Goal: Task Accomplishment & Management: Use online tool/utility

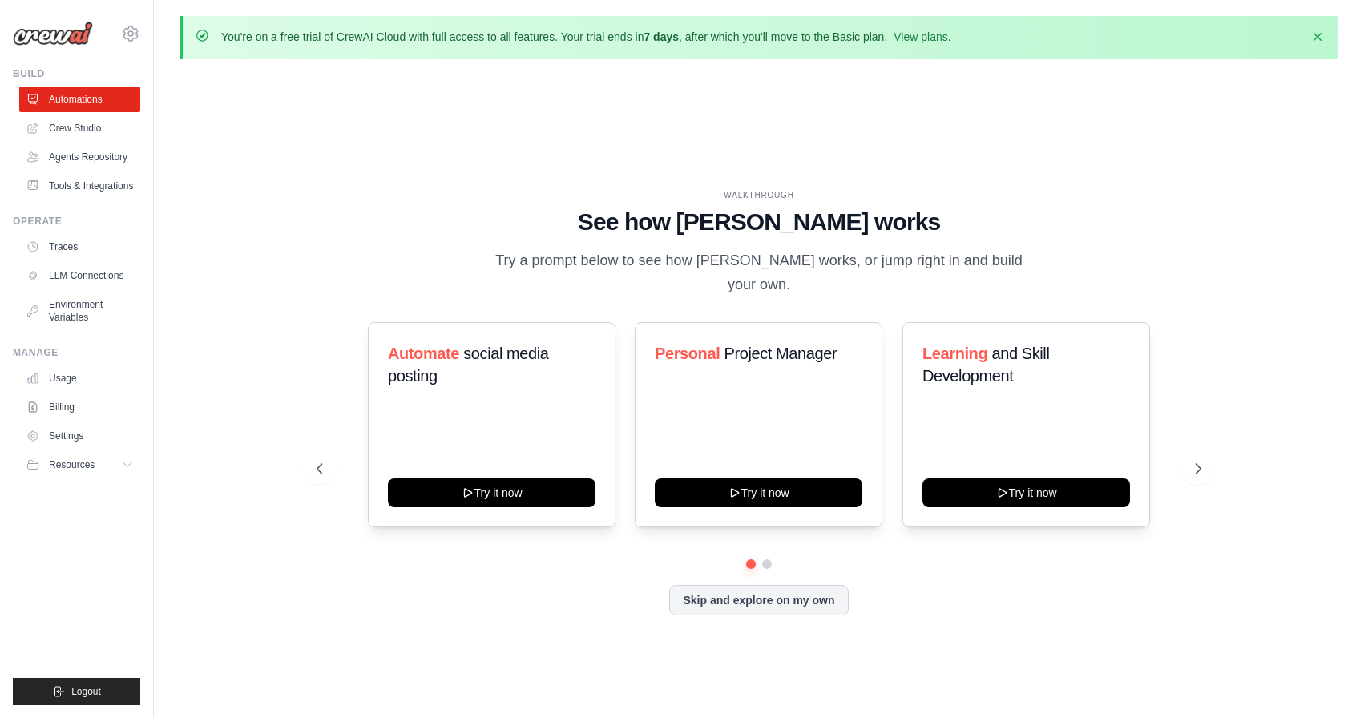
click at [873, 236] on h1 "See how [PERSON_NAME] works" at bounding box center [759, 222] width 885 height 29
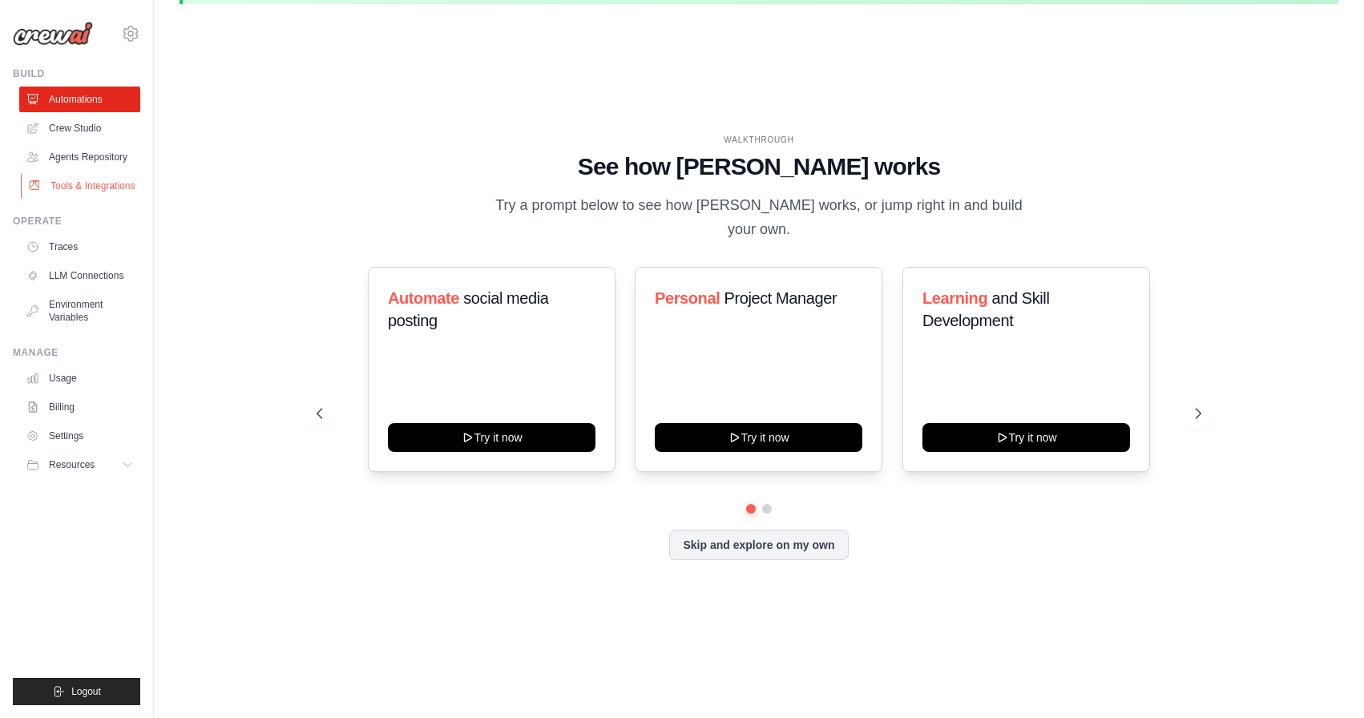
click at [94, 185] on link "Tools & Integrations" at bounding box center [81, 186] width 121 height 26
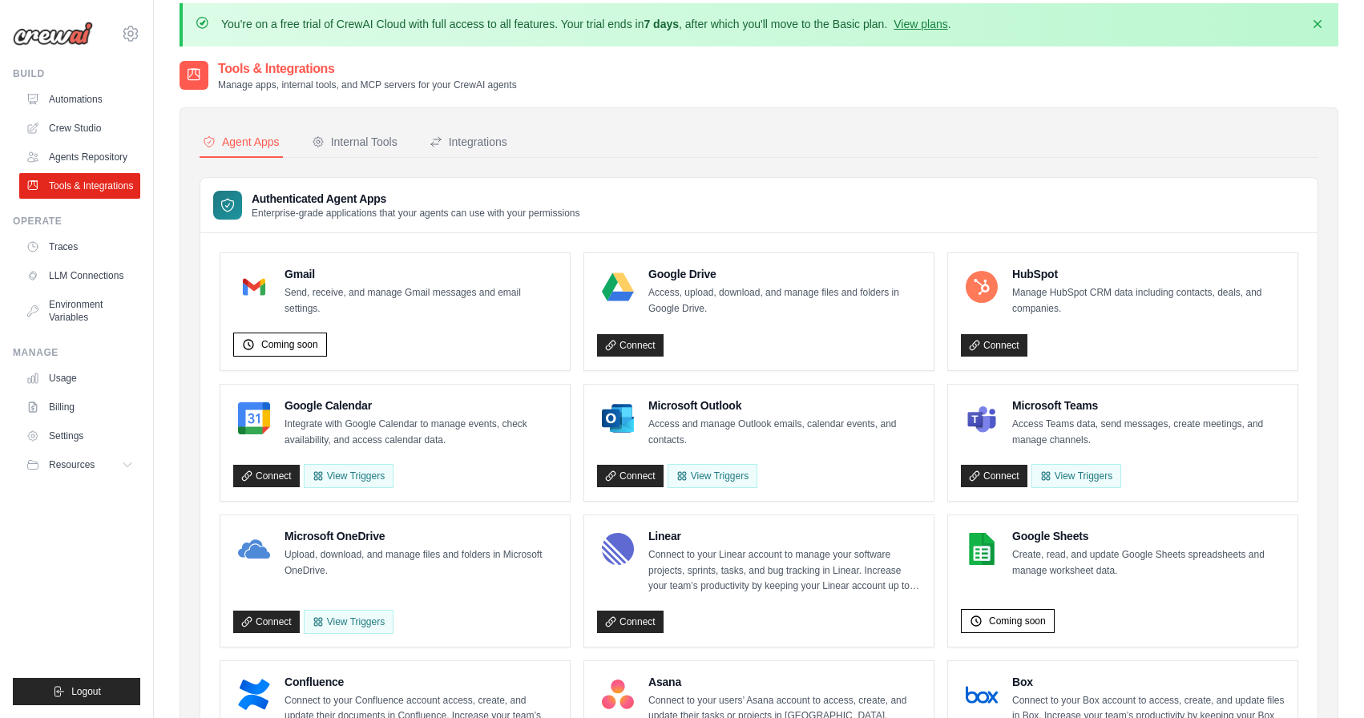
scroll to position [6, 0]
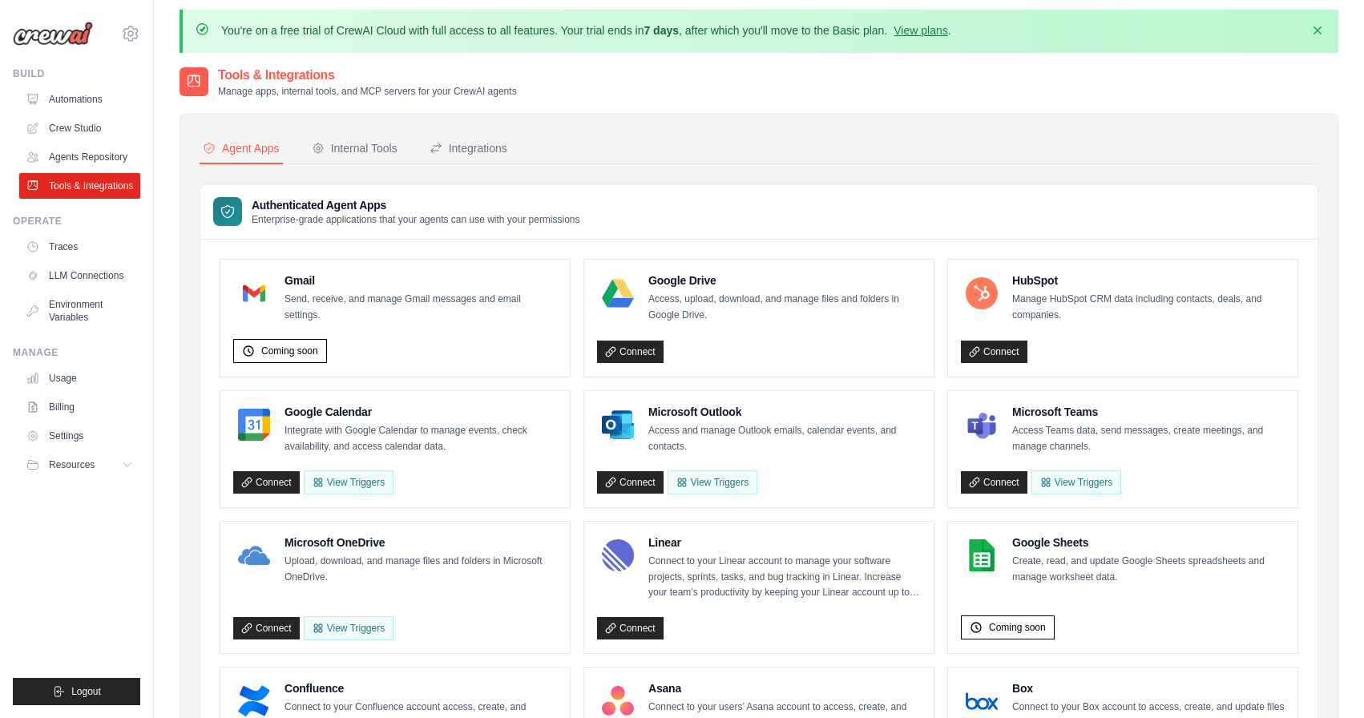
click at [396, 31] on p "You're on a free trial of CrewAI Cloud with full access to all features. Your t…" at bounding box center [586, 30] width 730 height 16
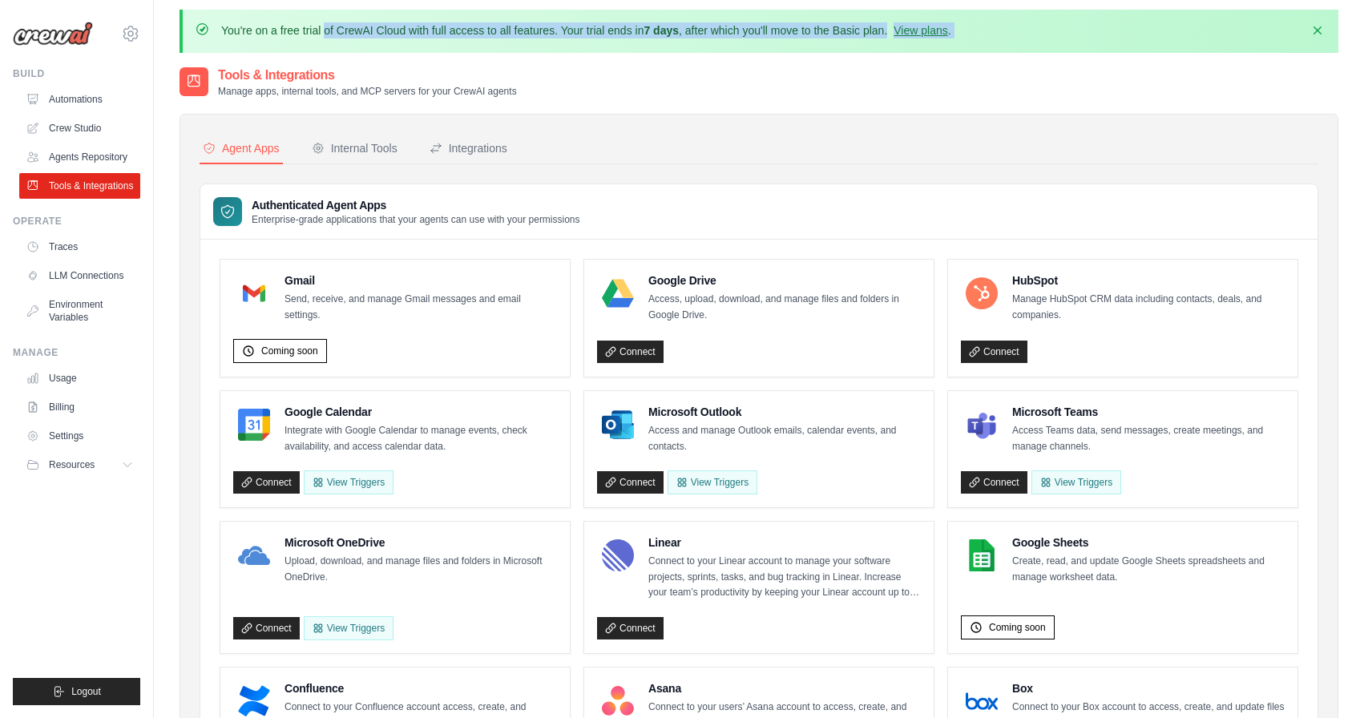
click at [396, 31] on p "You're on a free trial of CrewAI Cloud with full access to all features. Your t…" at bounding box center [586, 30] width 730 height 16
copy div "You're on a free trial of CrewAI Cloud with full access to all features. Your t…"
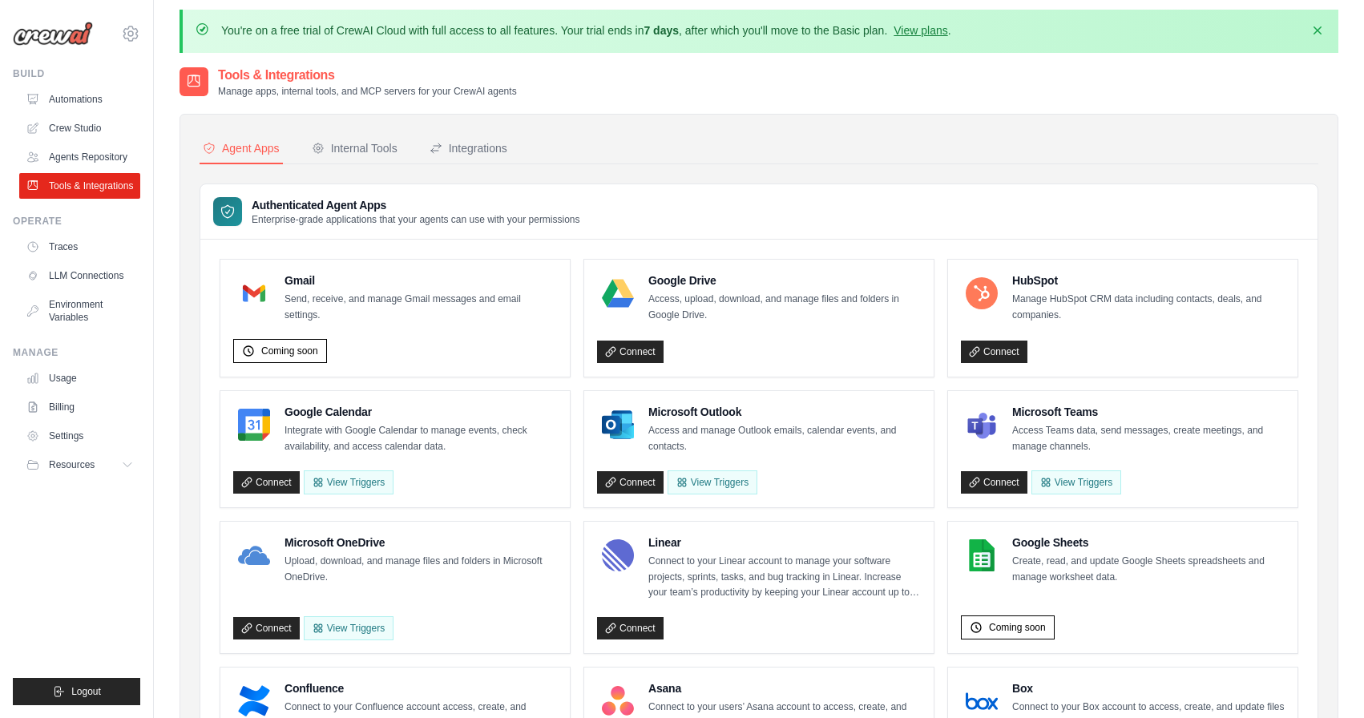
click at [781, 154] on nav "Agent Apps Internal Tools Integrations" at bounding box center [759, 149] width 1119 height 30
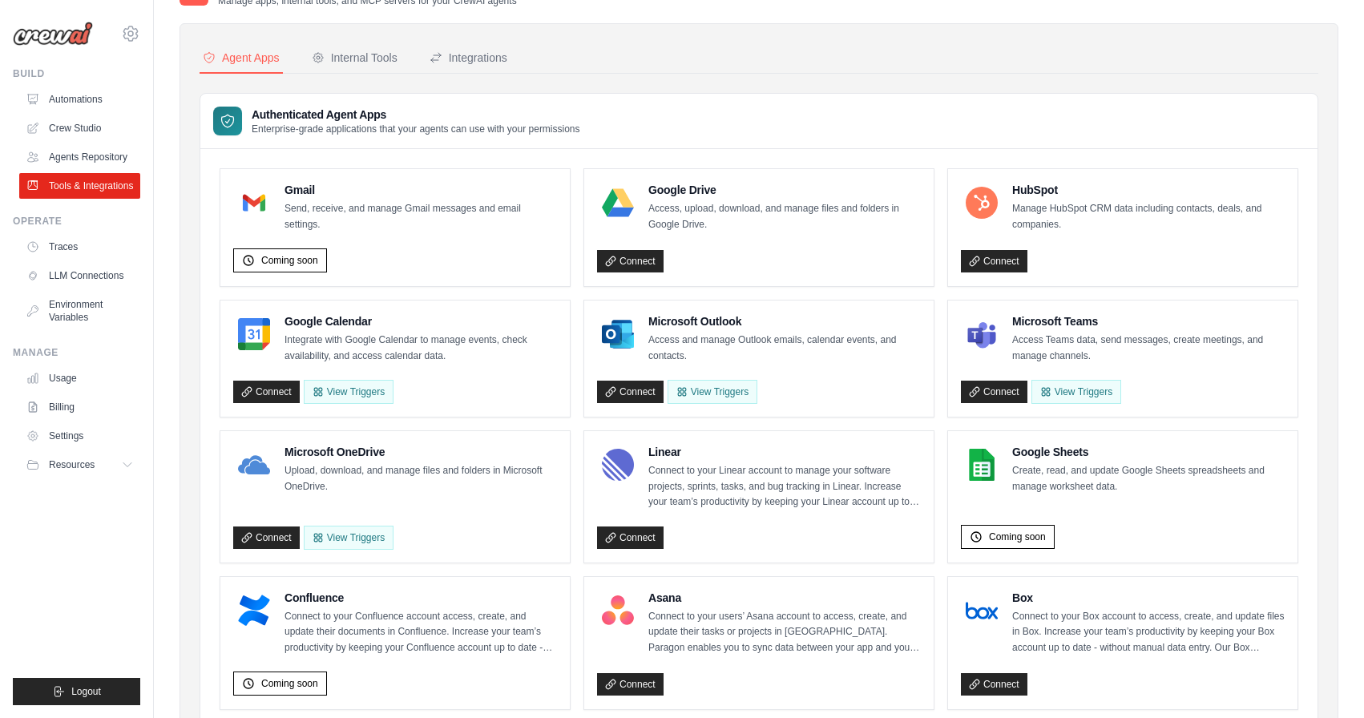
scroll to position [0, 0]
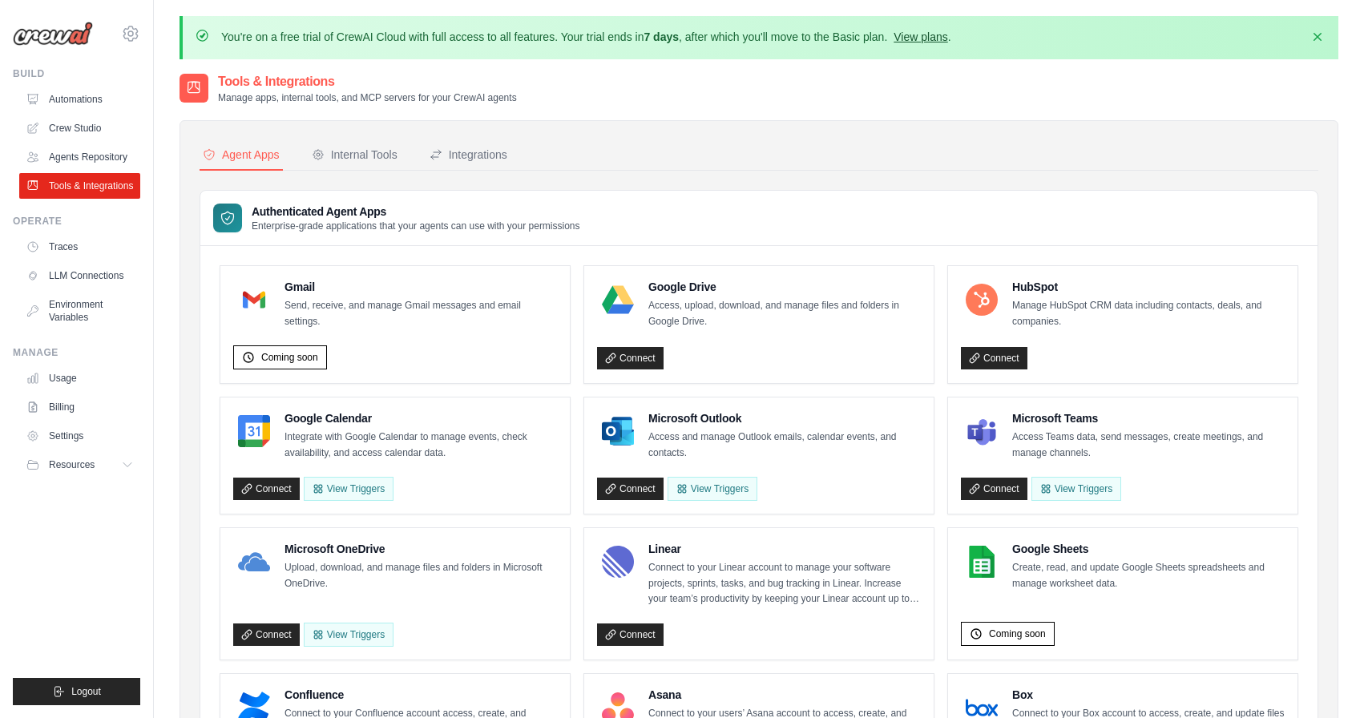
click at [928, 34] on link "View plans" at bounding box center [921, 36] width 54 height 13
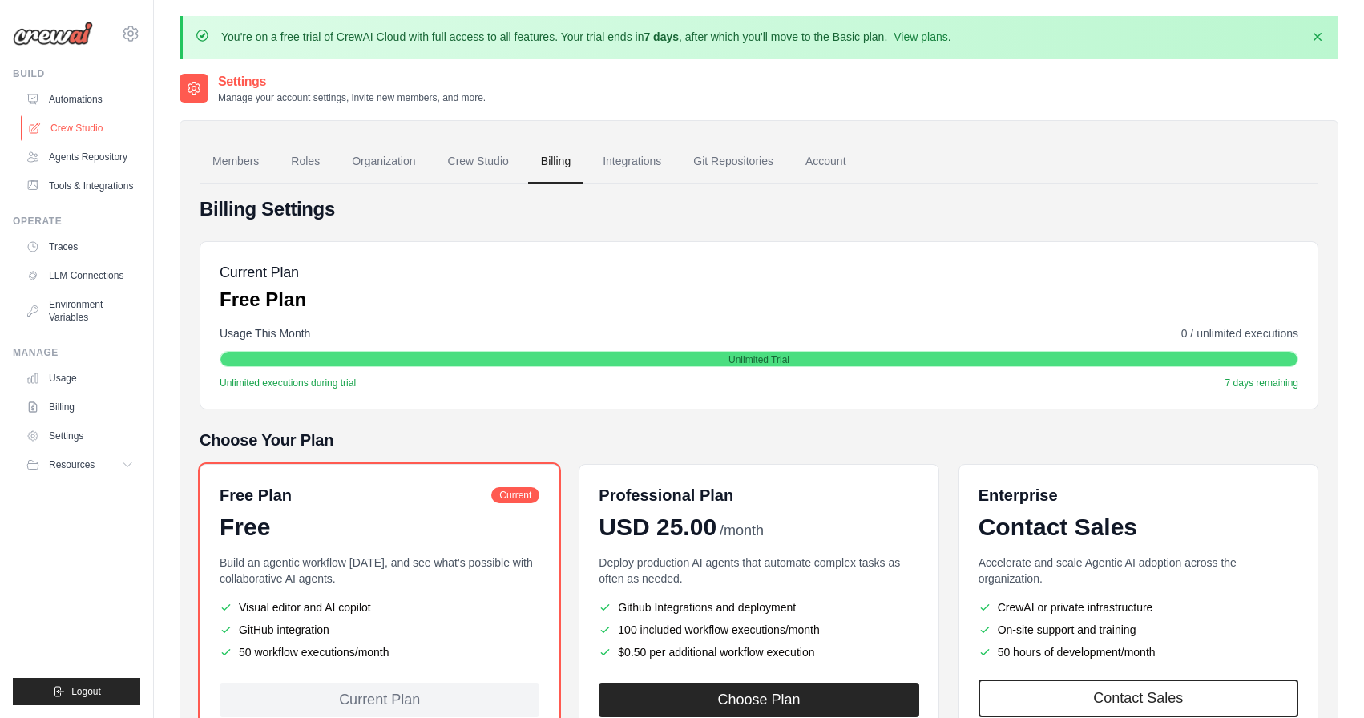
click at [82, 123] on link "Crew Studio" at bounding box center [81, 128] width 121 height 26
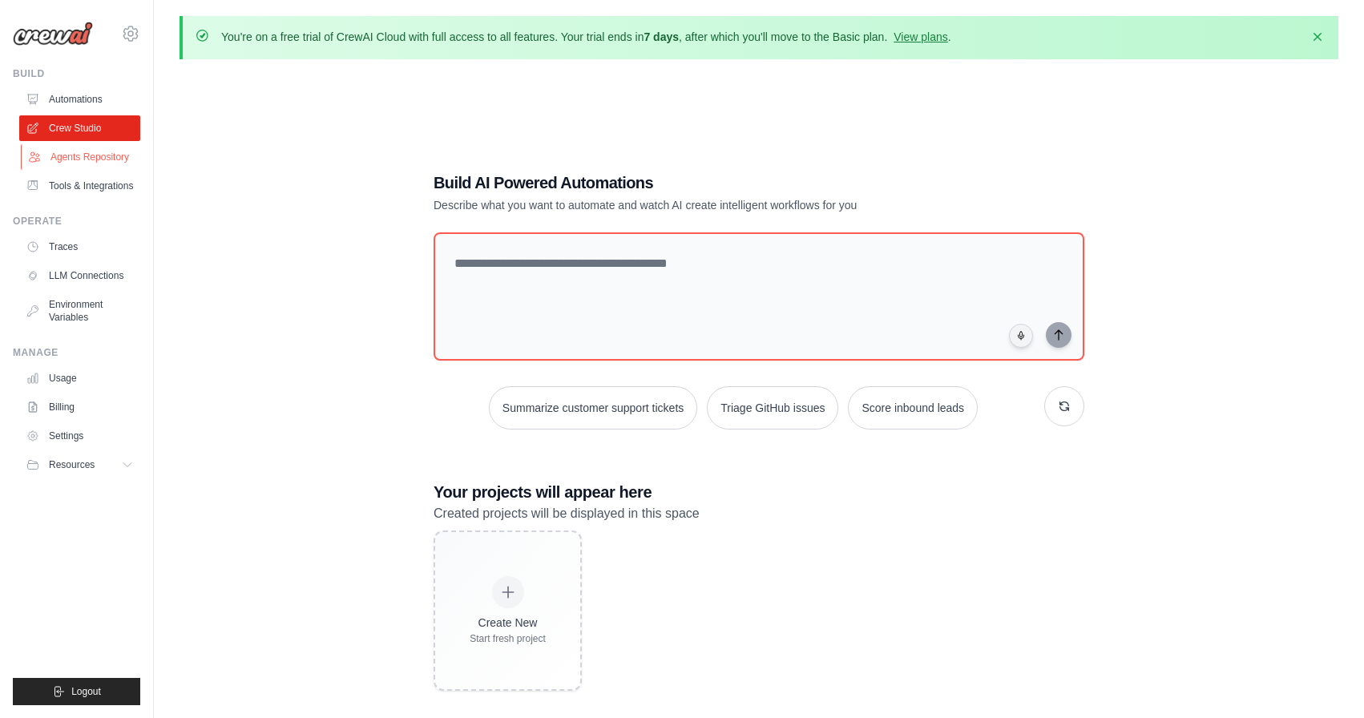
click at [83, 153] on link "Agents Repository" at bounding box center [81, 157] width 121 height 26
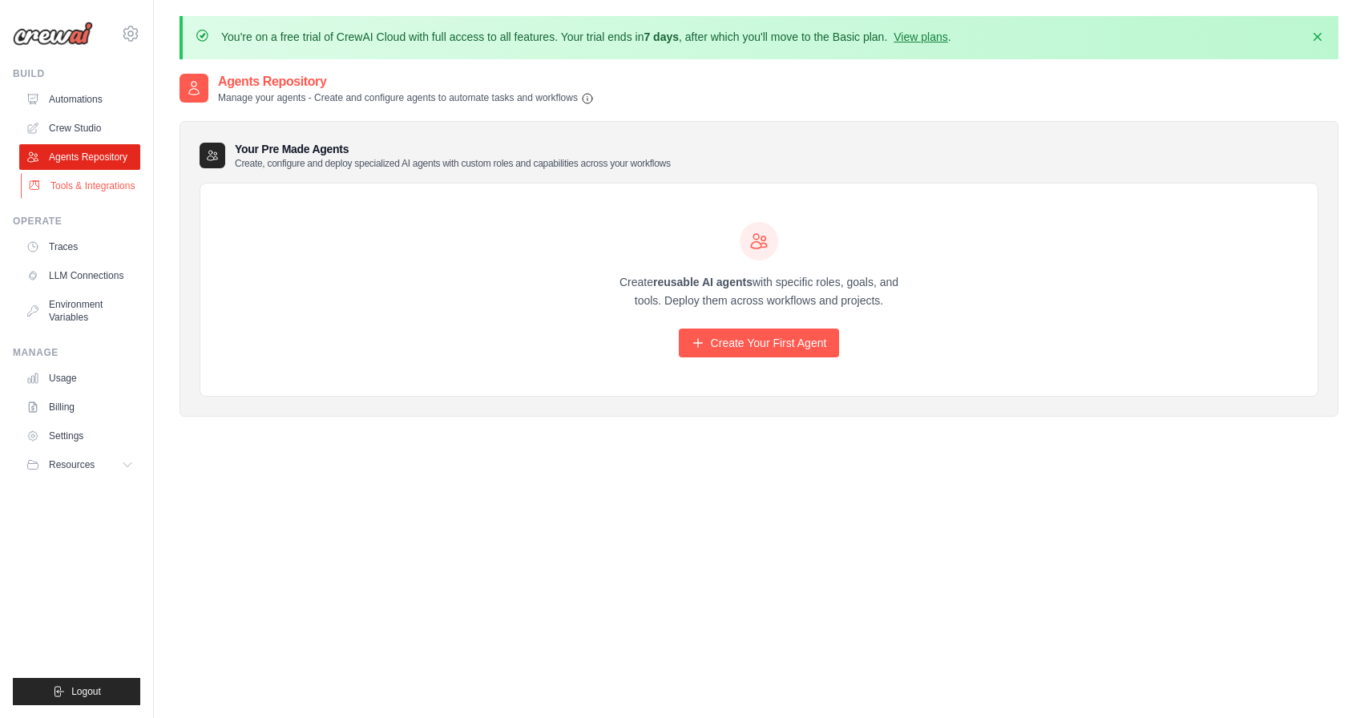
click at [83, 186] on link "Tools & Integrations" at bounding box center [81, 186] width 121 height 26
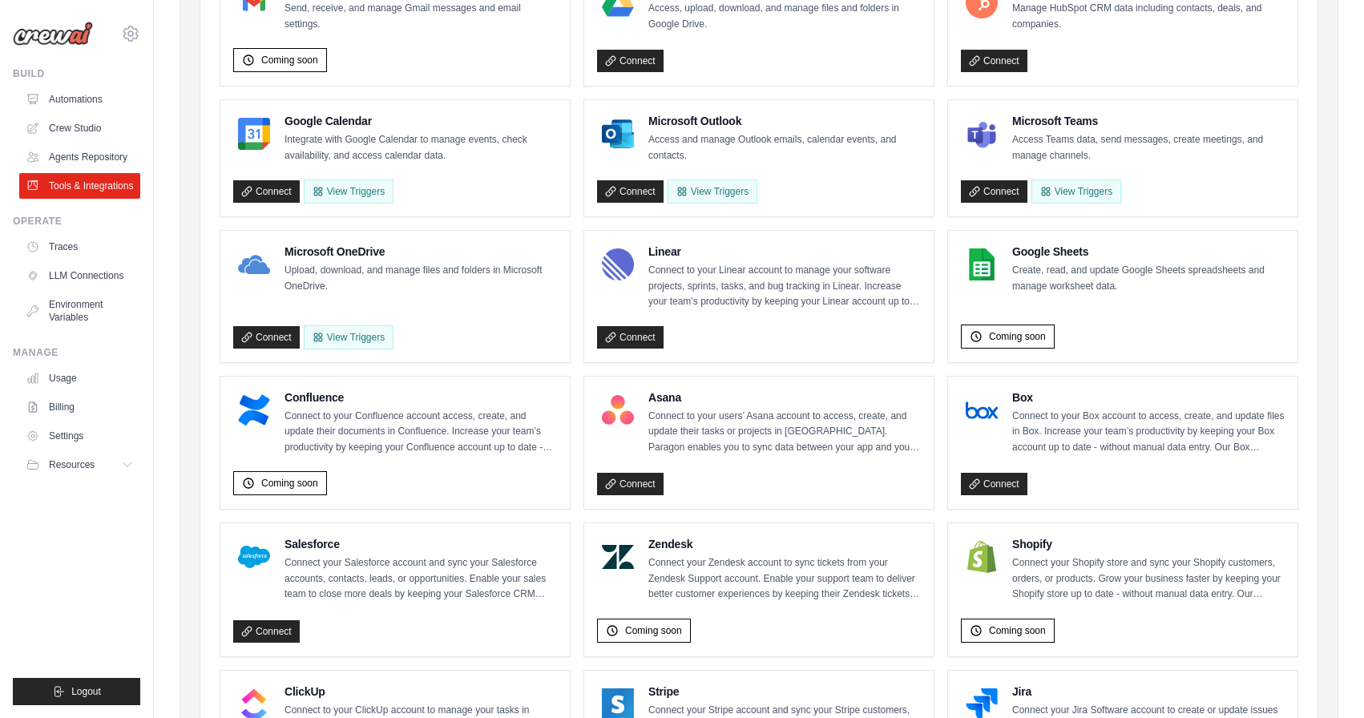
scroll to position [28, 0]
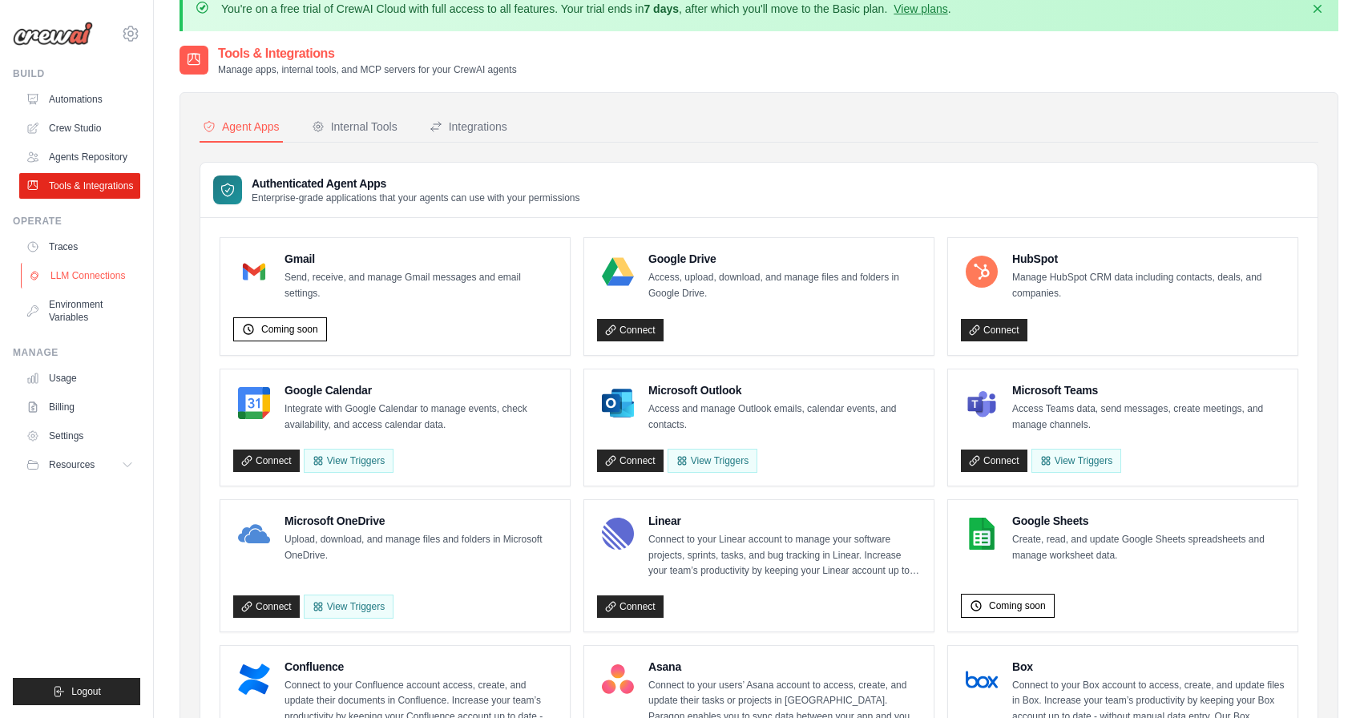
click at [83, 280] on link "LLM Connections" at bounding box center [81, 276] width 121 height 26
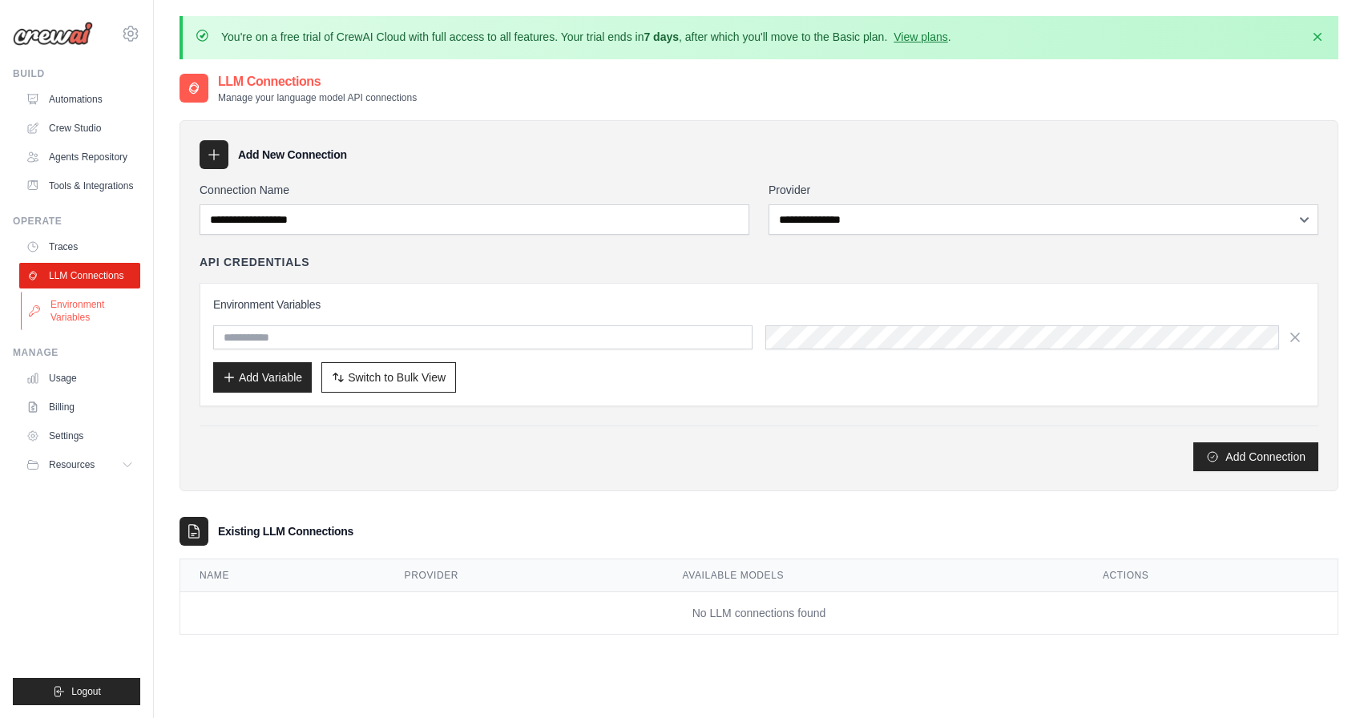
click at [81, 308] on link "Environment Variables" at bounding box center [81, 311] width 121 height 38
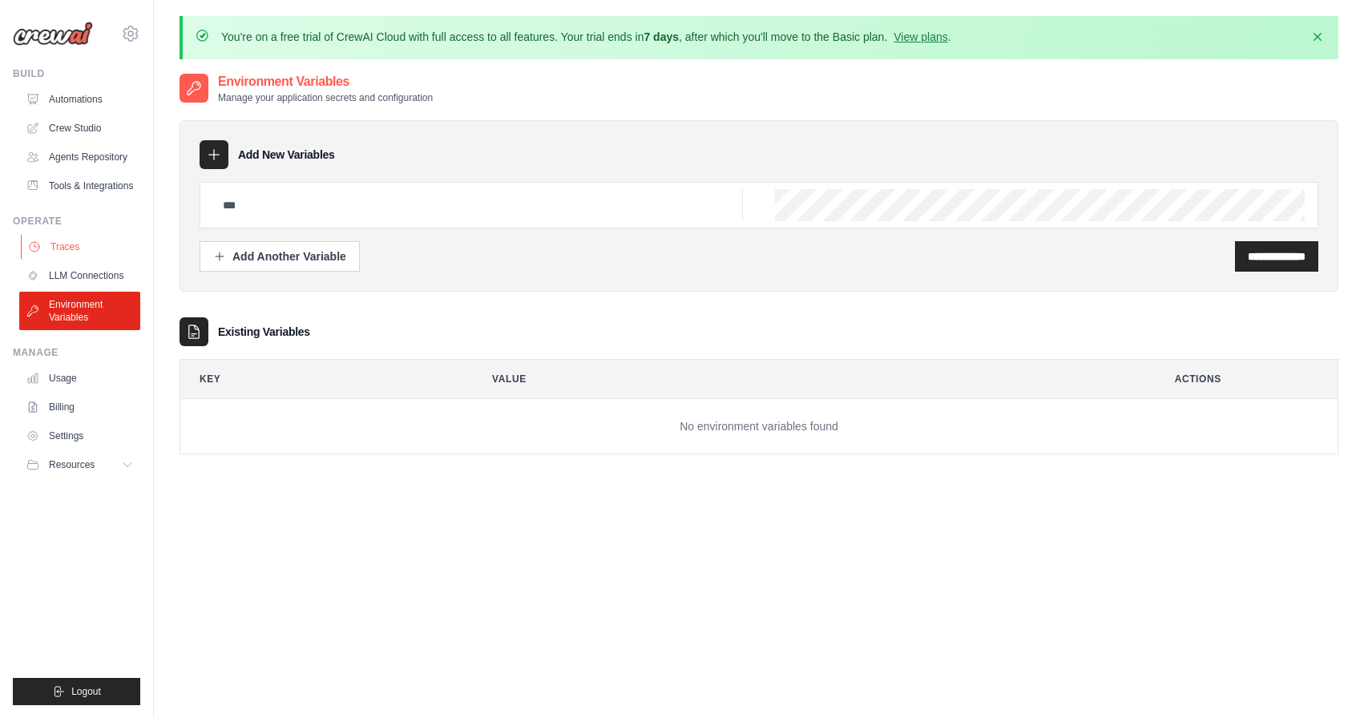
click at [75, 237] on link "Traces" at bounding box center [81, 247] width 121 height 26
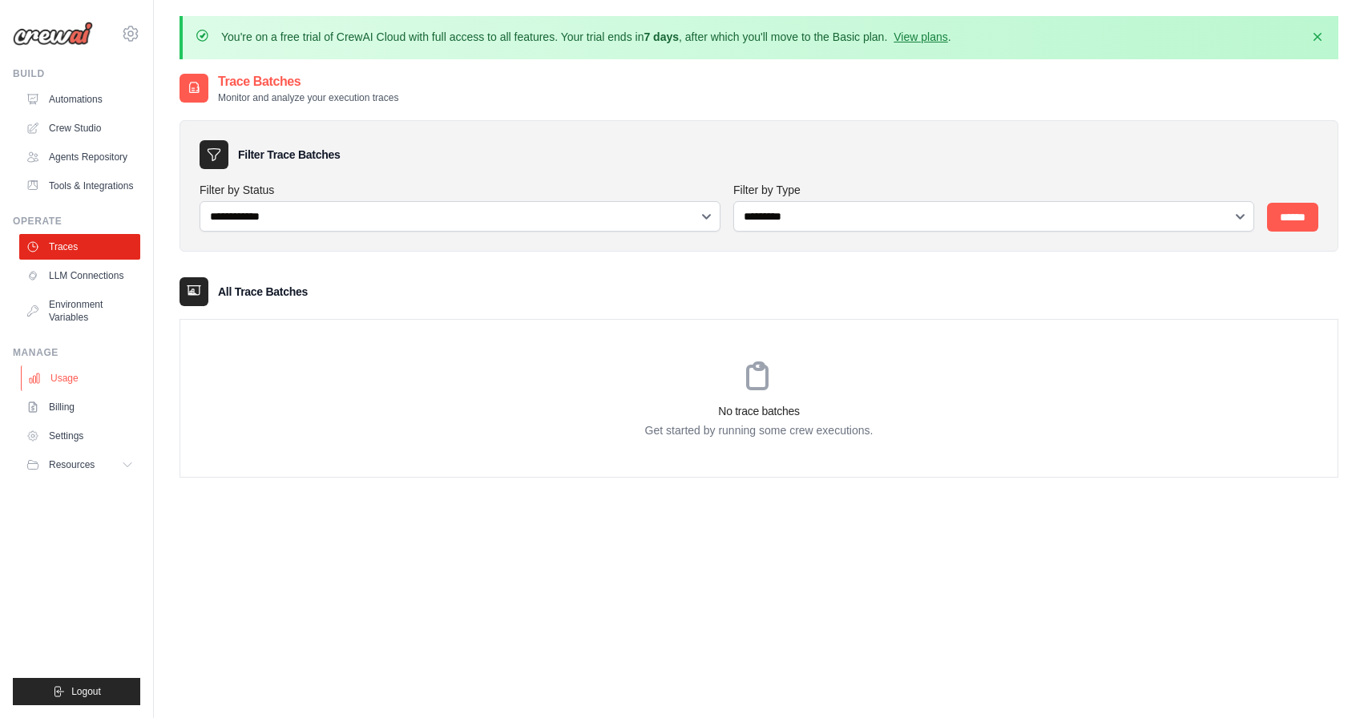
click at [63, 385] on link "Usage" at bounding box center [81, 378] width 121 height 26
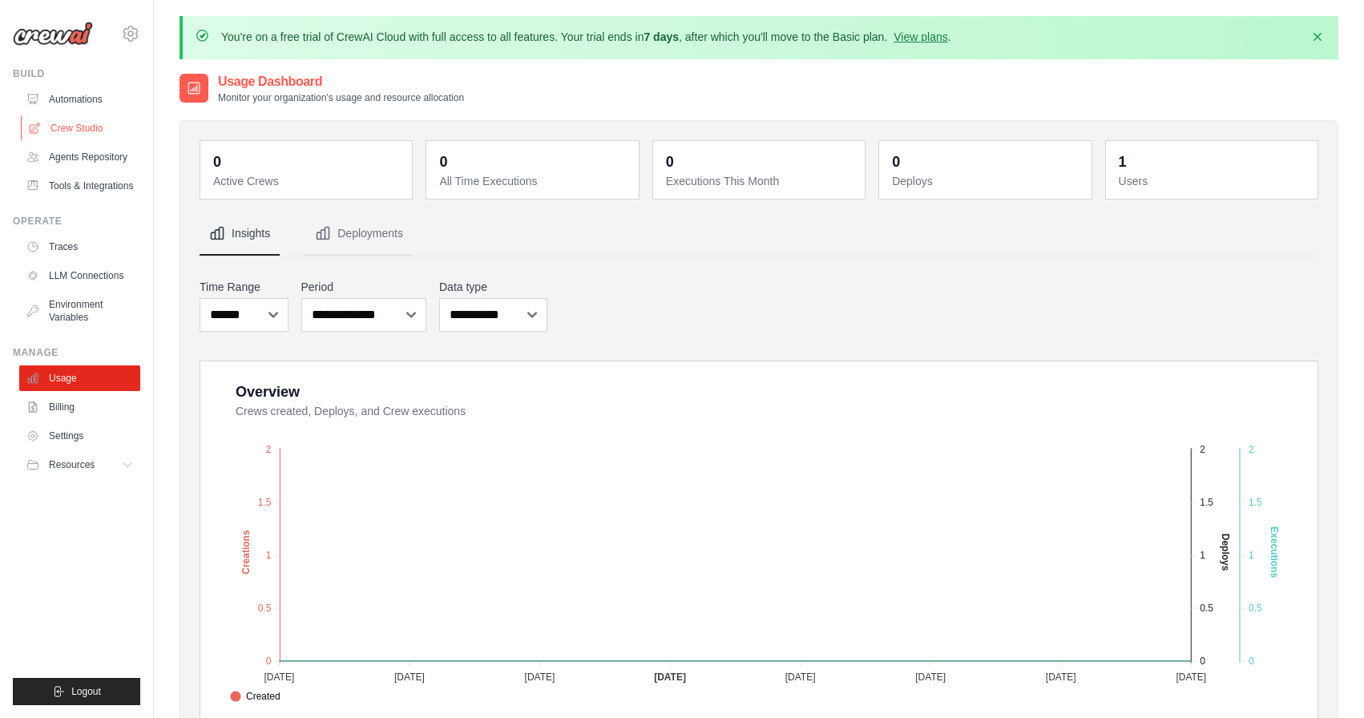
click at [63, 132] on link "Crew Studio" at bounding box center [81, 128] width 121 height 26
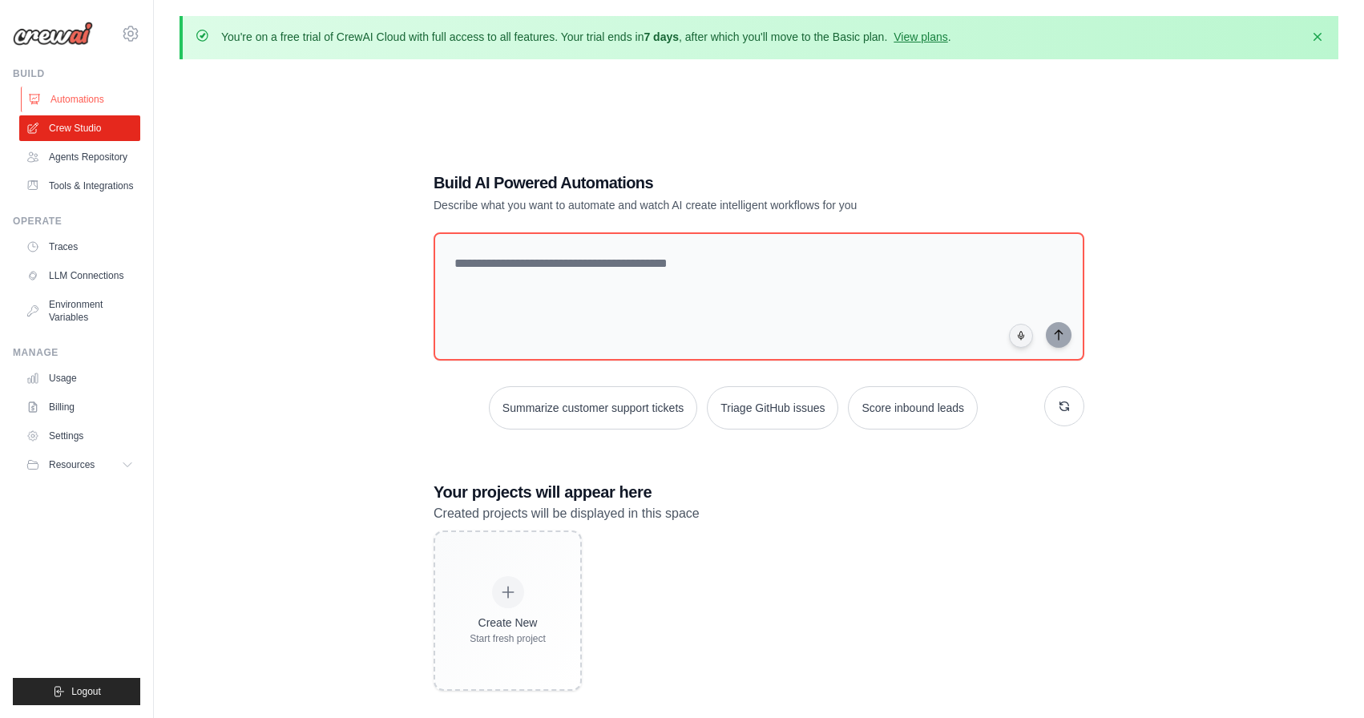
click at [75, 95] on link "Automations" at bounding box center [81, 100] width 121 height 26
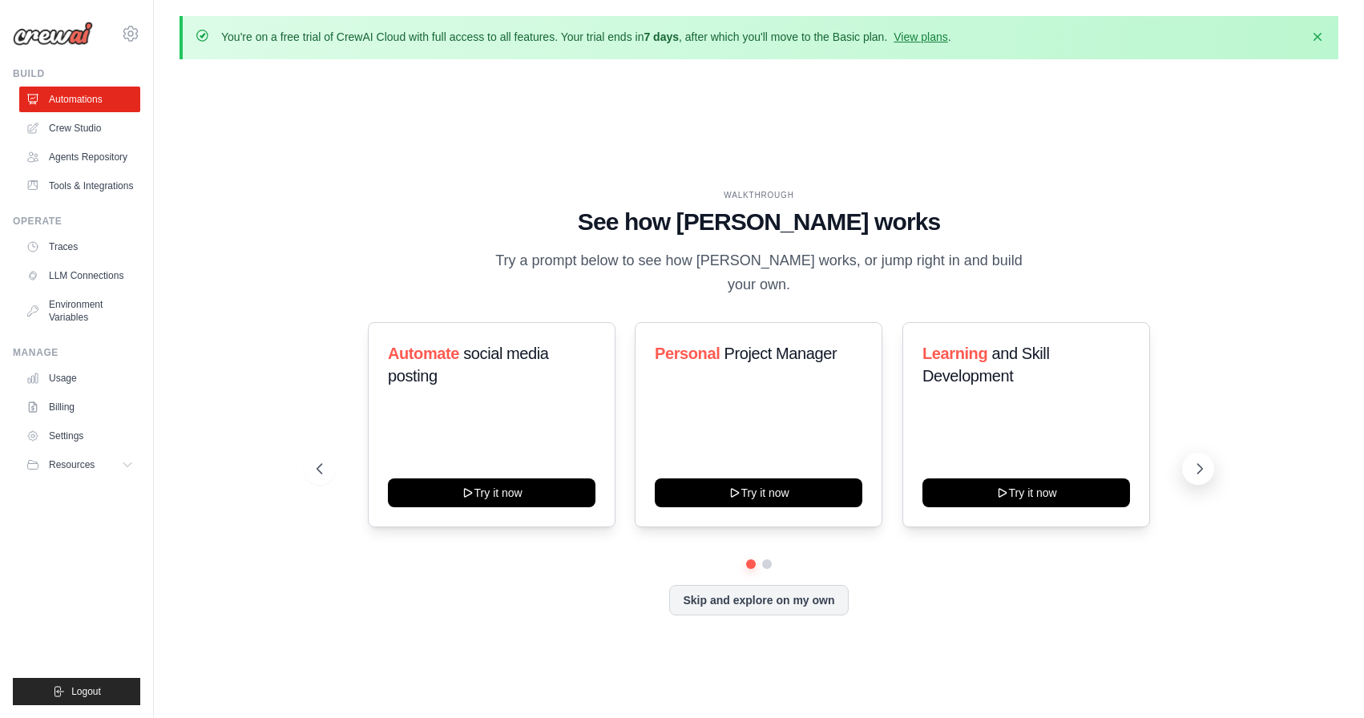
click at [1204, 462] on icon at bounding box center [1200, 469] width 16 height 16
click at [316, 453] on button at bounding box center [320, 469] width 32 height 32
click at [747, 583] on button "Skip and explore on my own" at bounding box center [758, 598] width 179 height 30
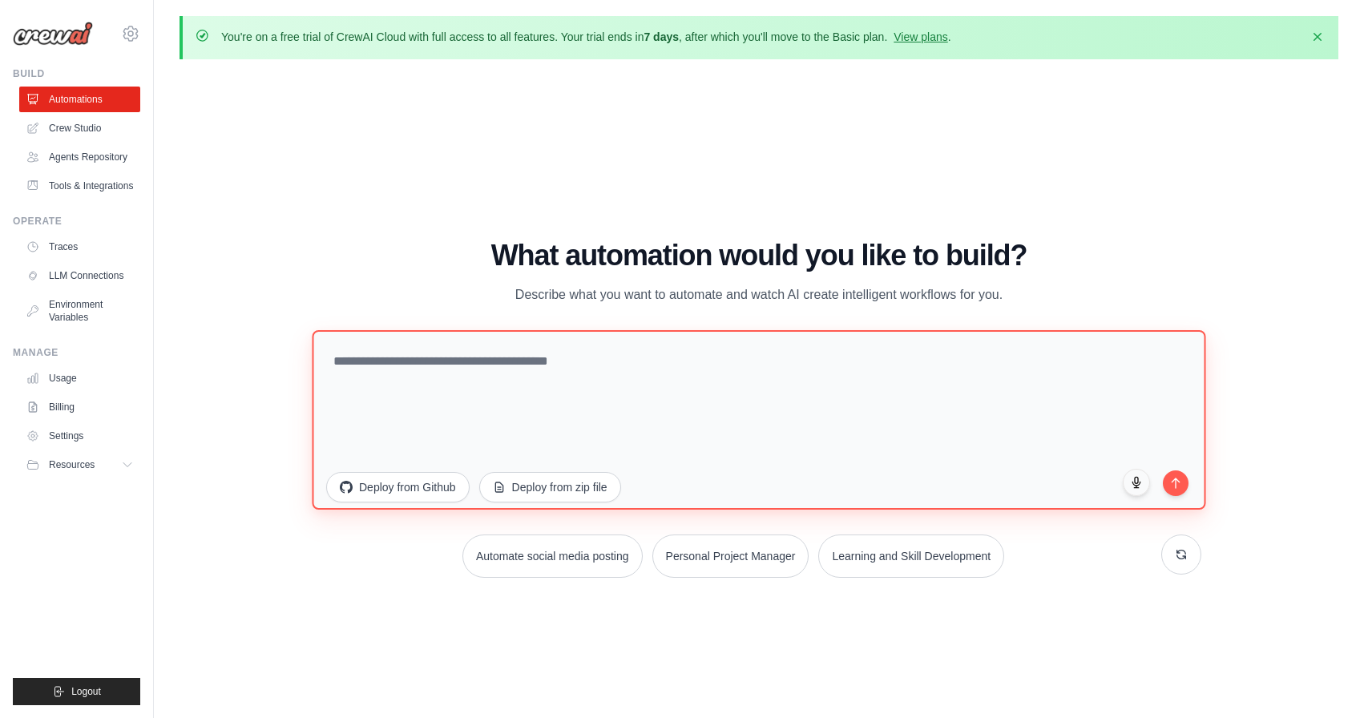
click at [747, 386] on textarea at bounding box center [759, 420] width 894 height 180
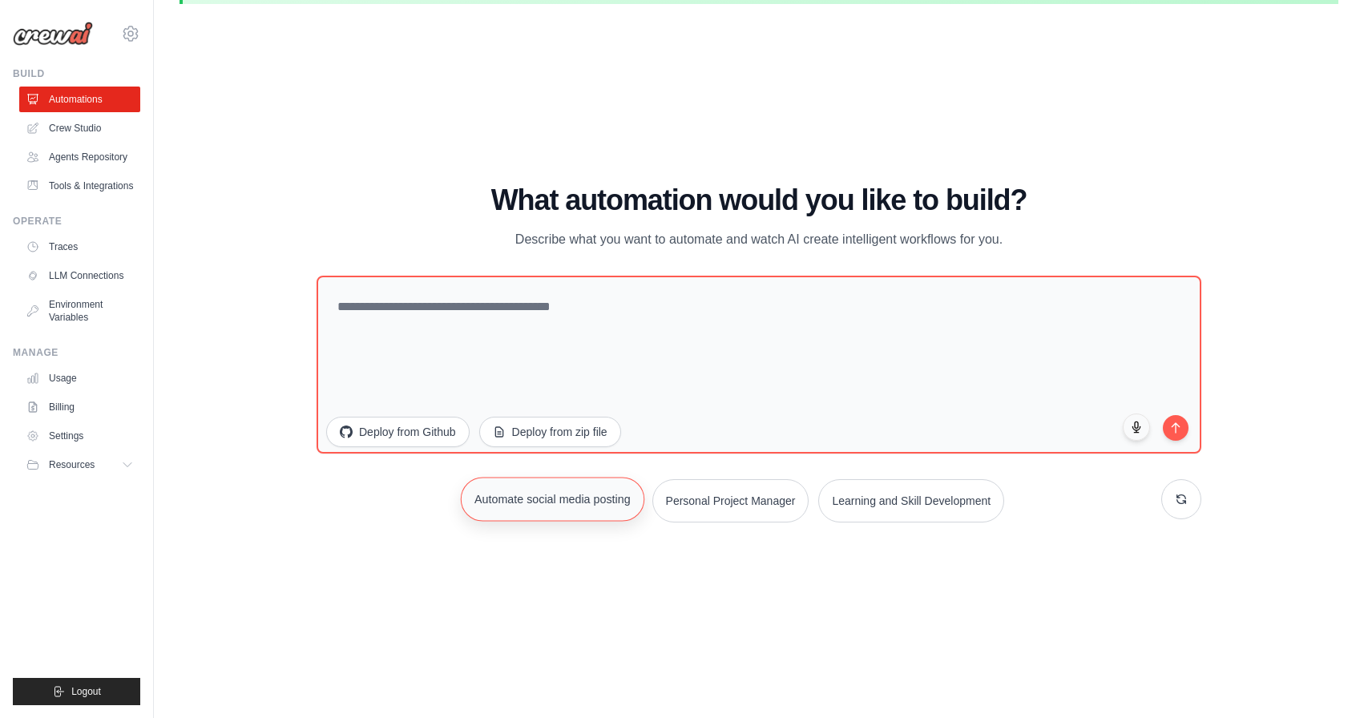
click at [547, 503] on button "Automate social media posting" at bounding box center [553, 499] width 184 height 44
click at [1172, 433] on button "submit" at bounding box center [1175, 425] width 27 height 27
click at [1177, 430] on button "submit" at bounding box center [1175, 425] width 27 height 27
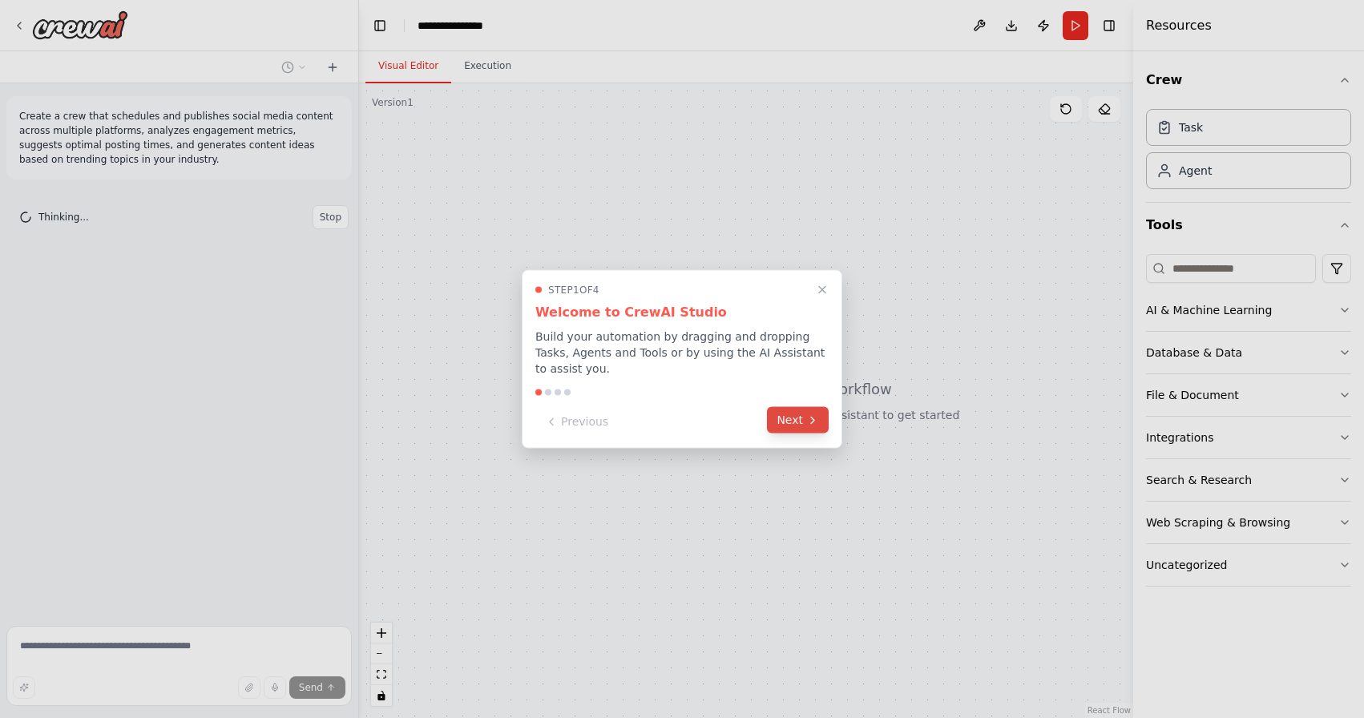
click at [797, 415] on button "Next" at bounding box center [798, 420] width 62 height 26
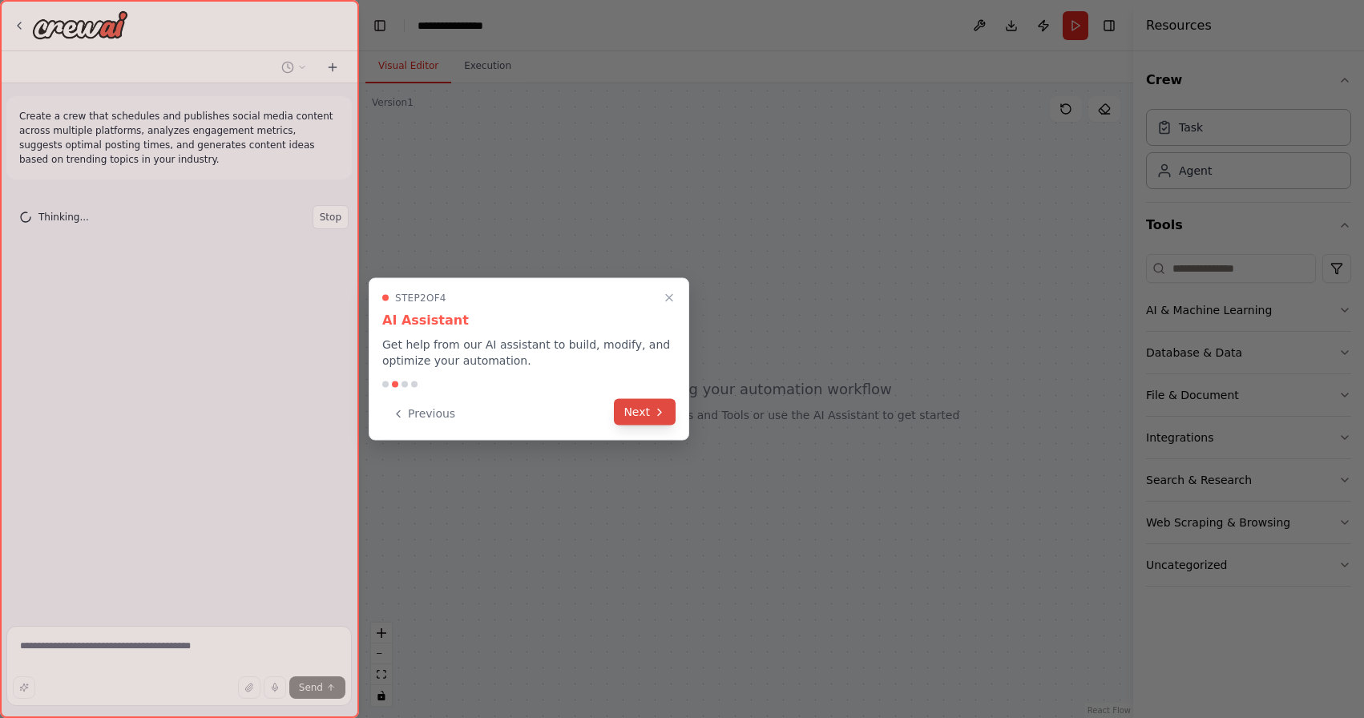
click at [639, 416] on button "Next" at bounding box center [645, 412] width 62 height 26
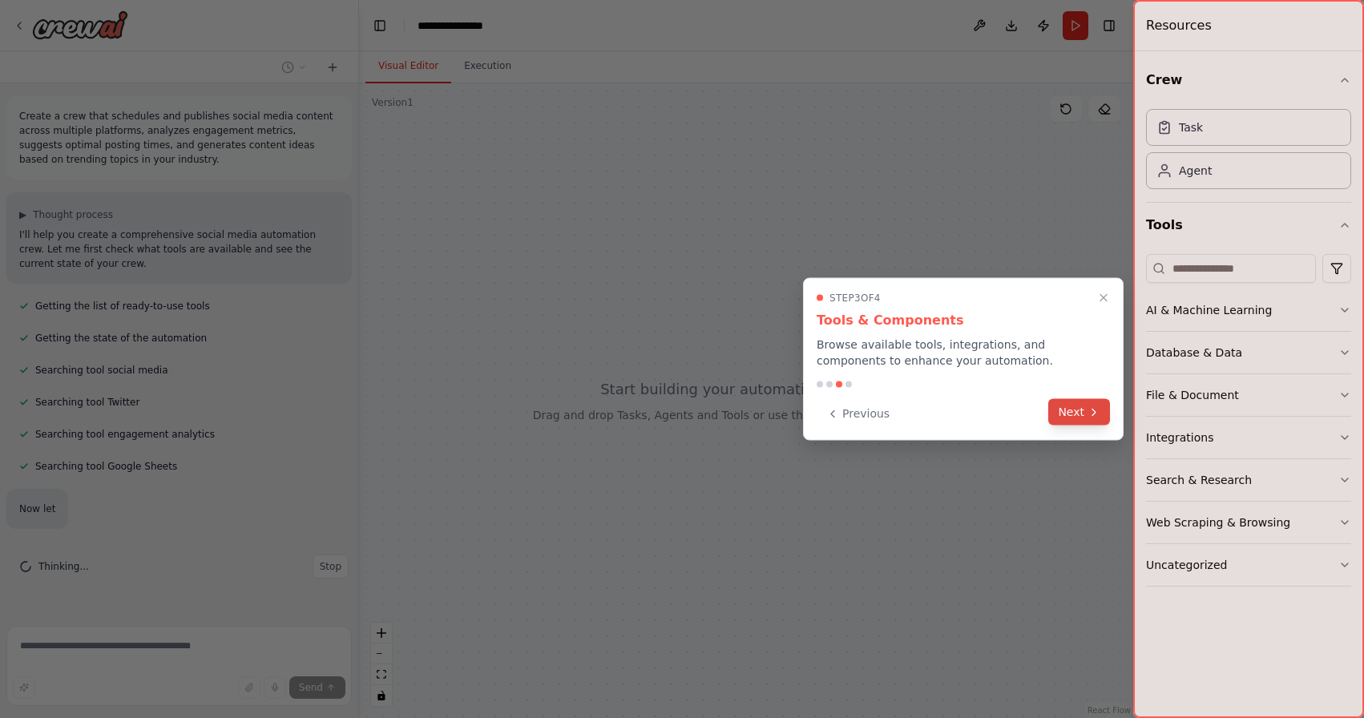
click at [1088, 421] on button "Next" at bounding box center [1079, 412] width 62 height 26
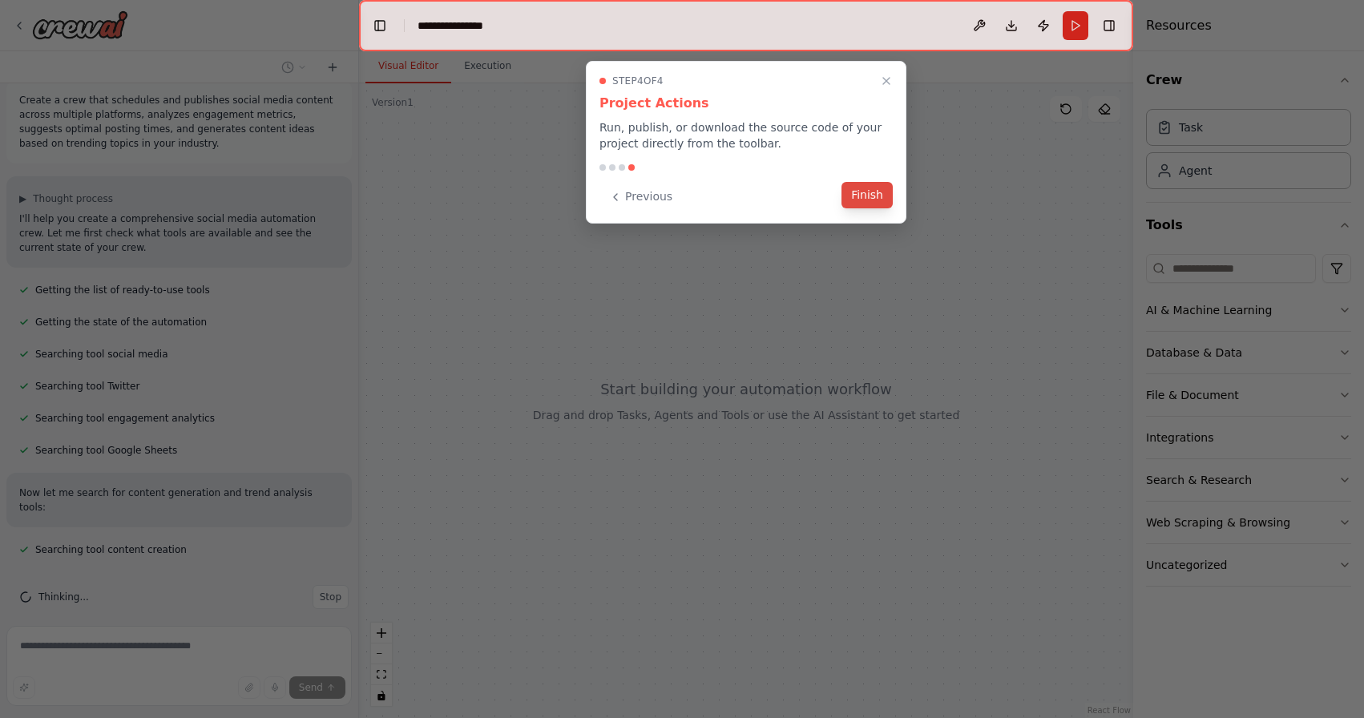
click at [862, 196] on button "Finish" at bounding box center [866, 195] width 51 height 26
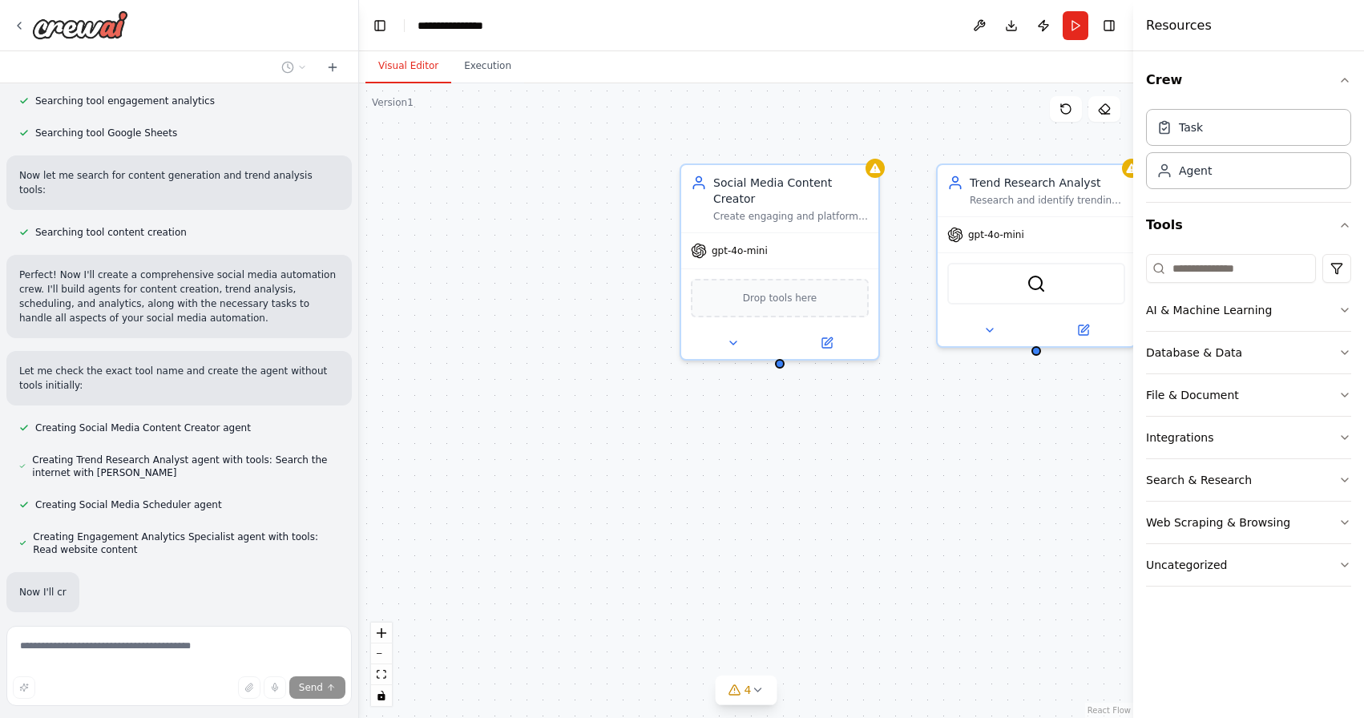
scroll to position [372, 0]
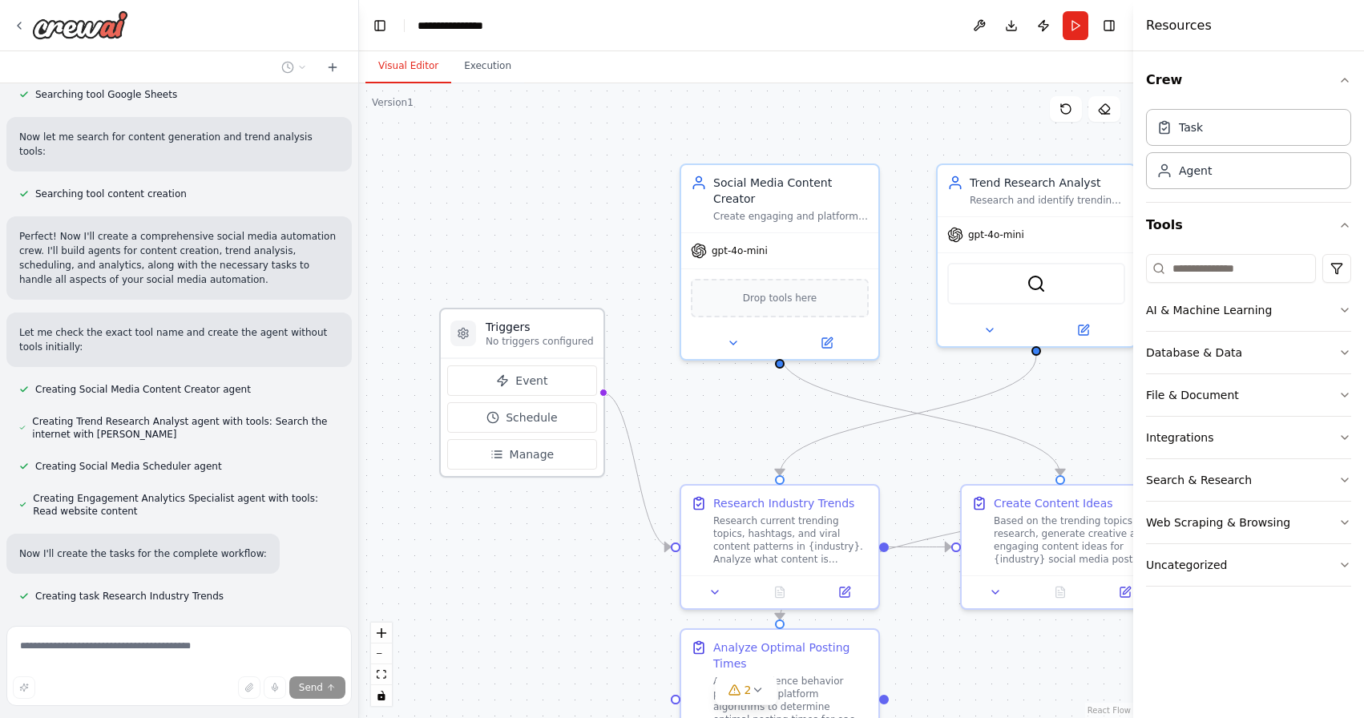
drag, startPoint x: 583, startPoint y: 450, endPoint x: 583, endPoint y: 342, distance: 108.2
click at [583, 342] on p "No triggers configured" at bounding box center [540, 341] width 108 height 13
click at [18, 20] on icon at bounding box center [19, 25] width 13 height 13
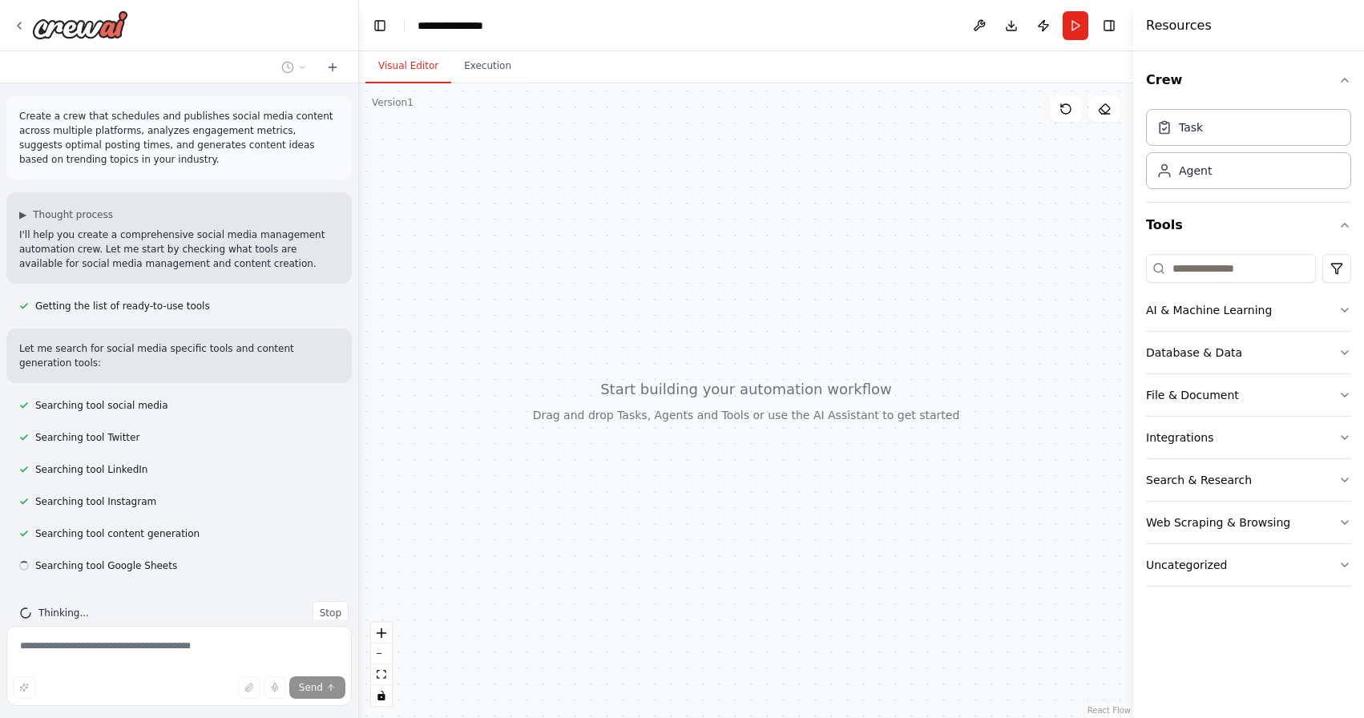
scroll to position [30, 0]
